Goal: Contribute content: Add original content to the website for others to see

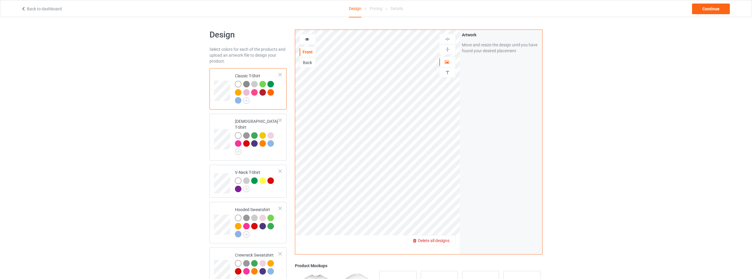
click at [444, 240] on span "Delete all designs" at bounding box center [433, 240] width 31 height 5
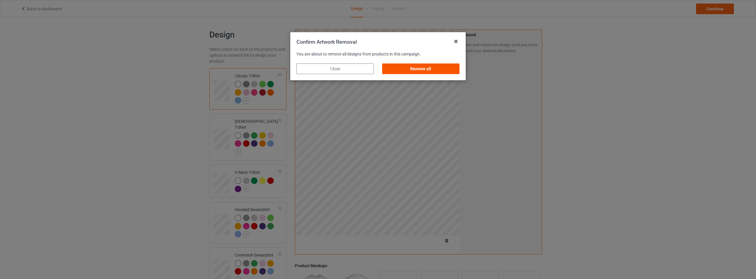
click at [440, 71] on div "Remove all" at bounding box center [420, 69] width 77 height 11
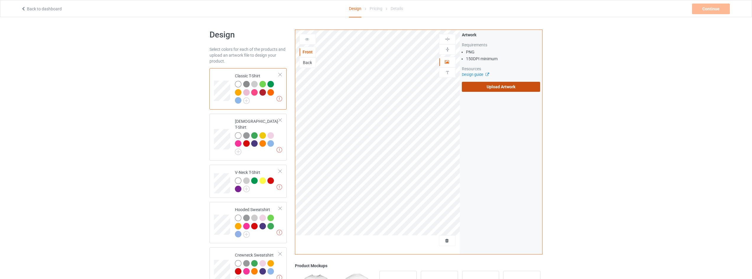
click at [487, 86] on label "Upload Artwork" at bounding box center [501, 87] width 78 height 10
click at [0, 0] on input "Upload Artwork" at bounding box center [0, 0] width 0 height 0
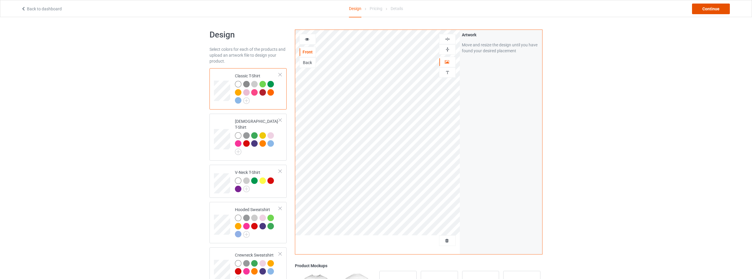
click at [703, 6] on div "Continue" at bounding box center [711, 9] width 38 height 11
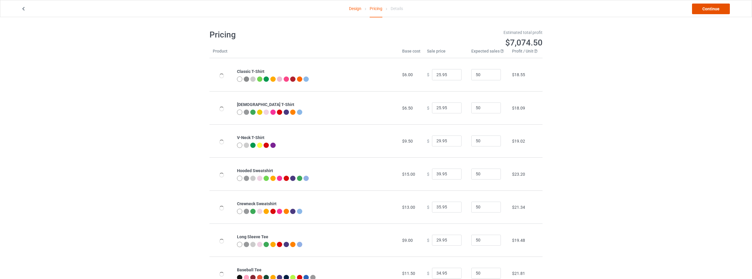
click at [708, 8] on link "Continue" at bounding box center [711, 9] width 38 height 11
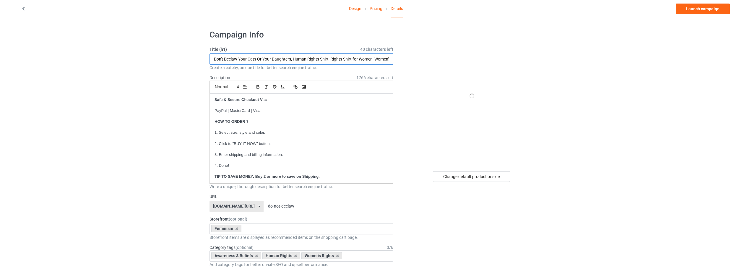
drag, startPoint x: 254, startPoint y: 59, endPoint x: 267, endPoint y: 59, distance: 12.4
click at [255, 59] on input "Don't Declaw Your Cats Or Your Daughters, Human Rights Shirt, Rights Shirt for …" at bounding box center [301, 58] width 184 height 11
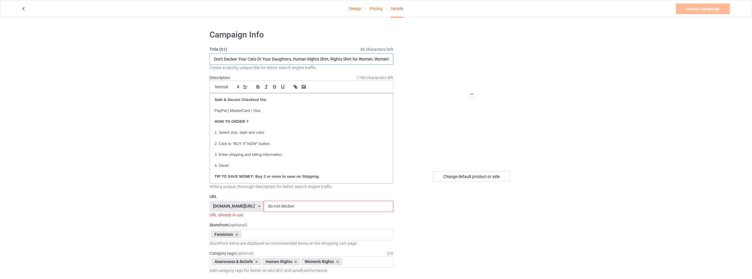
drag, startPoint x: 120, startPoint y: 59, endPoint x: 175, endPoint y: 71, distance: 55.7
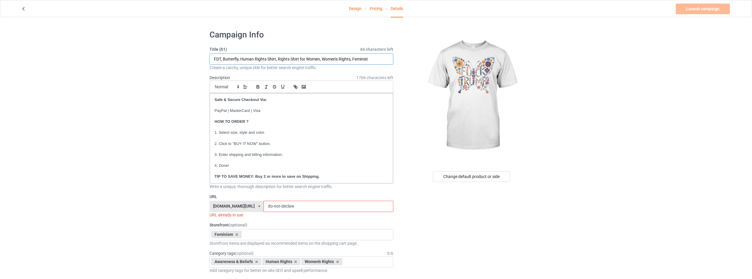
type input "FDT, Butterfly, Human Rights Shirt, Rights Shirt for Women, Women's Rights, Fem…"
drag, startPoint x: 308, startPoint y: 208, endPoint x: 220, endPoint y: 208, distance: 88.0
click at [220, 208] on div "strongwomenstore.com/ animalplanetclothing.com/ besthippiestyles.com/ clawsandc…" at bounding box center [301, 206] width 184 height 11
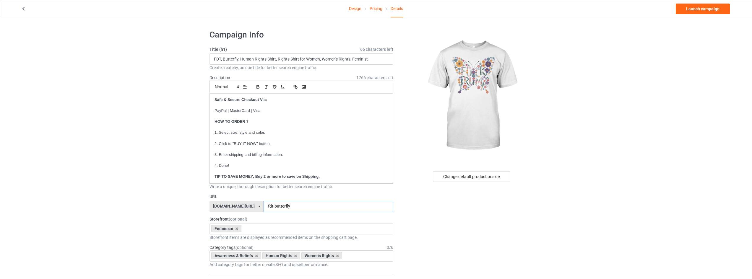
type input "fdt-butterfly"
click at [703, 5] on link "Launch campaign" at bounding box center [703, 9] width 54 height 11
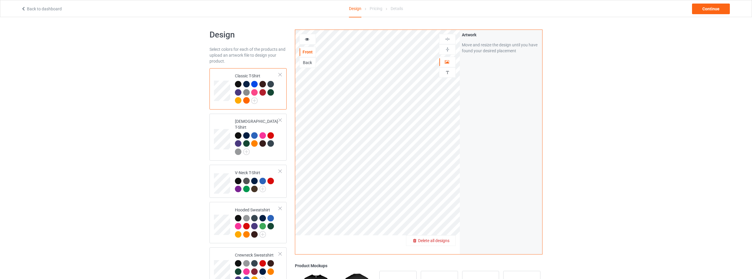
click at [442, 240] on span "Delete all designs" at bounding box center [433, 240] width 31 height 5
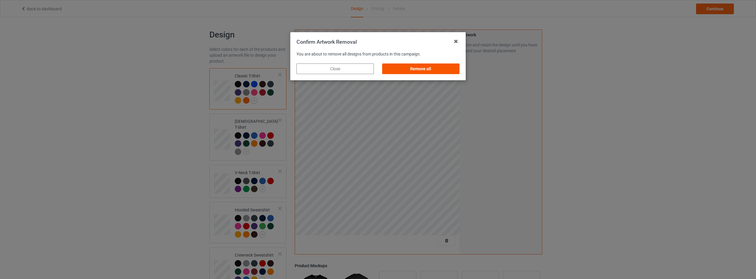
click at [424, 68] on div "Remove all" at bounding box center [420, 69] width 77 height 11
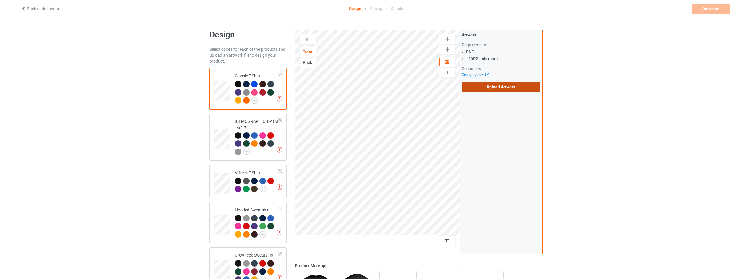
click at [500, 88] on label "Upload Artwork" at bounding box center [501, 87] width 78 height 10
click at [0, 0] on input "Upload Artwork" at bounding box center [0, 0] width 0 height 0
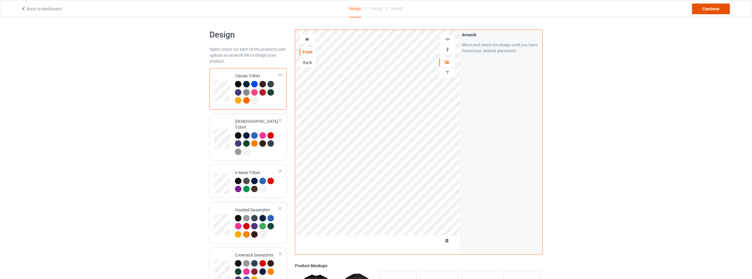
click at [702, 10] on div "Continue" at bounding box center [711, 9] width 38 height 11
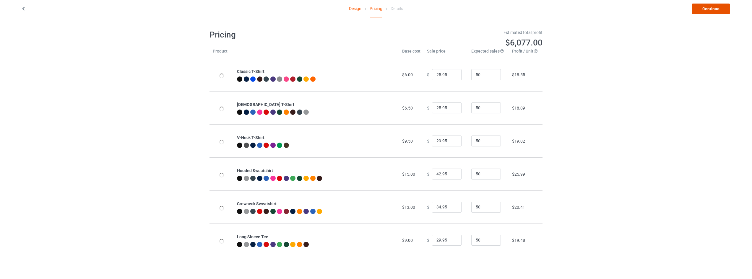
drag, startPoint x: 703, startPoint y: 10, endPoint x: 714, endPoint y: 7, distance: 12.1
click at [714, 7] on link "Continue" at bounding box center [711, 9] width 38 height 11
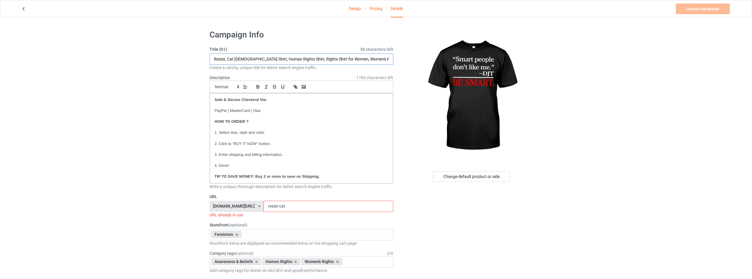
drag, startPoint x: 252, startPoint y: 58, endPoint x: 756, endPoint y: 62, distance: 503.7
type input "Smart People Don't Like Me - DJT, Be Smart, Human Rights Shirt, Rights Shirt fo…"
drag, startPoint x: 682, startPoint y: 165, endPoint x: 660, endPoint y: 184, distance: 29.2
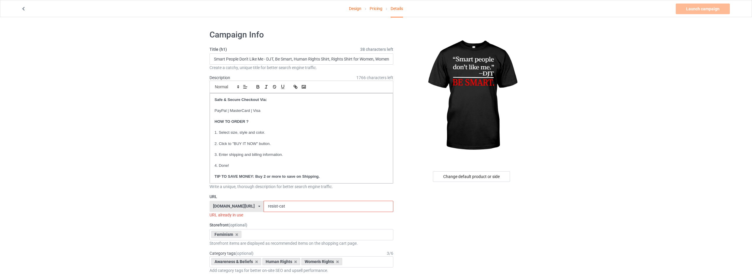
drag, startPoint x: 313, startPoint y: 205, endPoint x: 213, endPoint y: 206, distance: 100.4
click at [214, 206] on div "strongwomenstore.com/ animalplanetclothing.com/ besthippiestyles.com/ clawsandc…" at bounding box center [301, 206] width 184 height 11
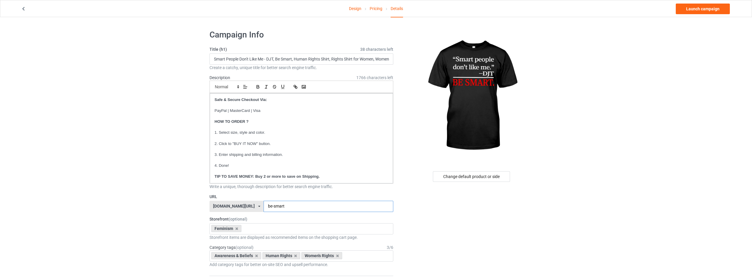
type input "be-smart"
click at [699, 7] on link "Launch campaign" at bounding box center [703, 9] width 54 height 11
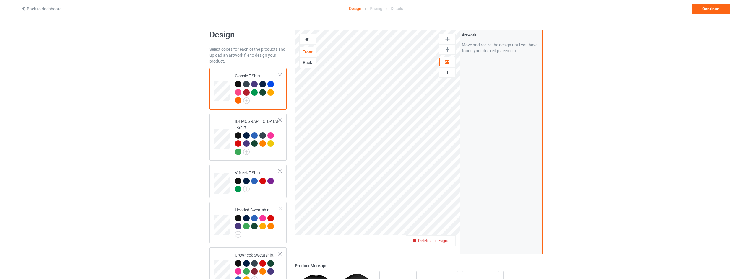
click at [446, 240] on span "Delete all designs" at bounding box center [433, 240] width 31 height 5
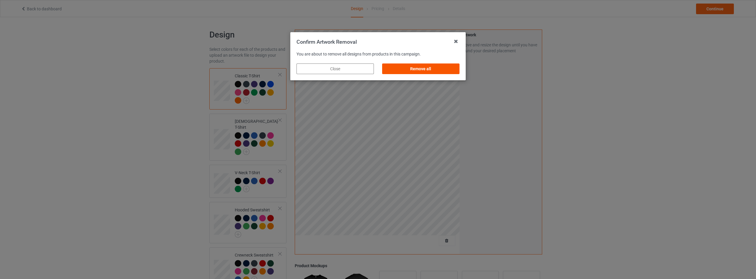
click at [436, 66] on div "Remove all" at bounding box center [420, 69] width 77 height 11
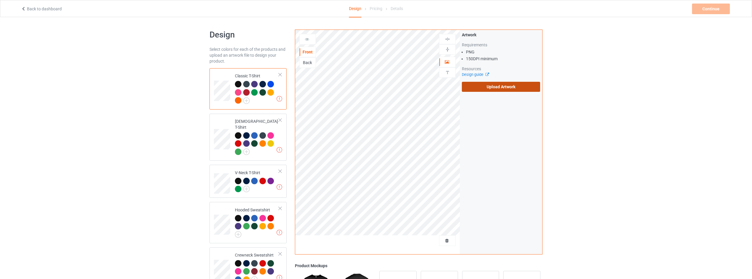
click at [494, 85] on label "Upload Artwork" at bounding box center [501, 87] width 78 height 10
click at [0, 0] on input "Upload Artwork" at bounding box center [0, 0] width 0 height 0
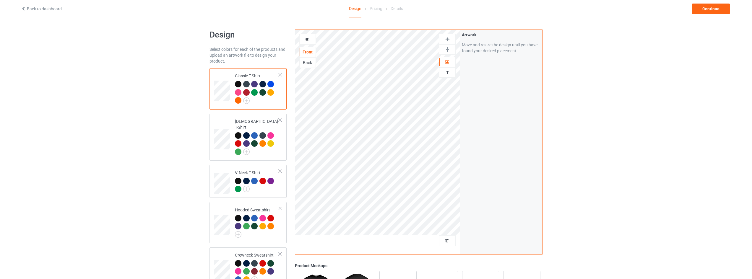
click at [711, 3] on div "Back to dashboard Design Pricing Details Continue" at bounding box center [376, 8] width 718 height 17
click at [711, 6] on div "Continue" at bounding box center [711, 9] width 38 height 11
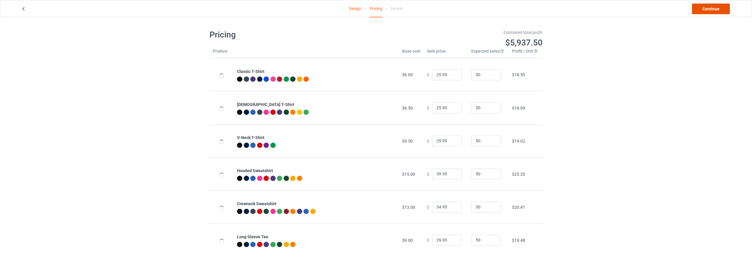
click at [711, 8] on link "Continue" at bounding box center [711, 9] width 38 height 11
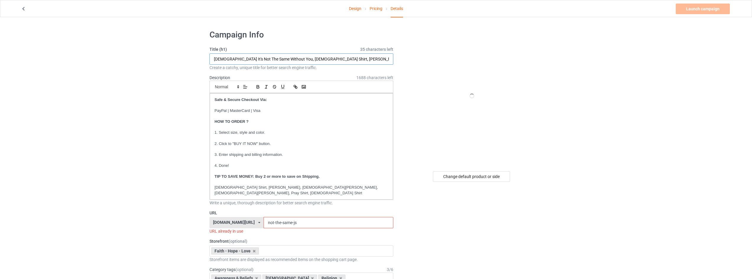
click at [260, 62] on input "[DEMOGRAPHIC_DATA] It's Not The Same Without You, [DEMOGRAPHIC_DATA] Shirt, [PE…" at bounding box center [301, 58] width 184 height 11
drag, startPoint x: 283, startPoint y: 58, endPoint x: 46, endPoint y: 53, distance: 236.7
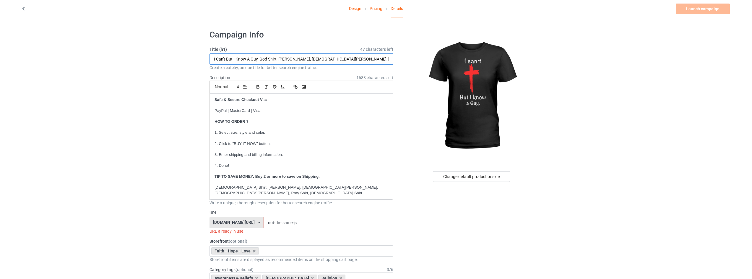
type input "I Can't But I Know A Guy, God Shirt, [PERSON_NAME], [DEMOGRAPHIC_DATA][PERSON_N…"
drag, startPoint x: 297, startPoint y: 216, endPoint x: 176, endPoint y: 216, distance: 120.5
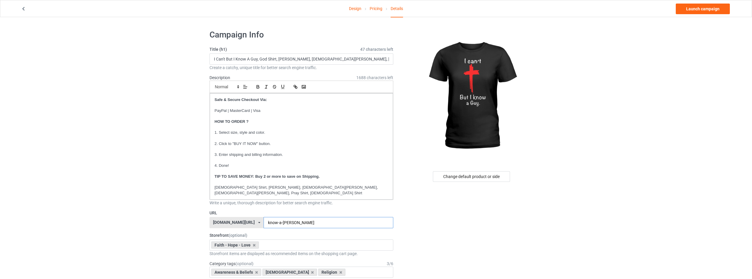
type input "know-a-[PERSON_NAME]"
click at [701, 10] on link "Launch campaign" at bounding box center [703, 9] width 54 height 11
